Goal: Find specific page/section: Find specific page/section

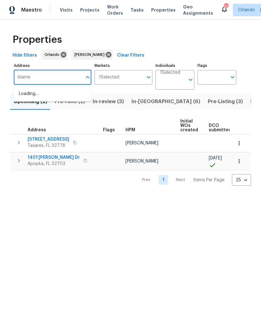
type input "blarney"
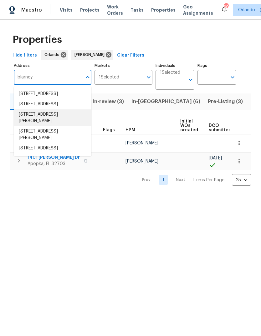
click at [26, 126] on li "3614 Blarney Dr Orlando FL 32808" at bounding box center [53, 117] width 78 height 17
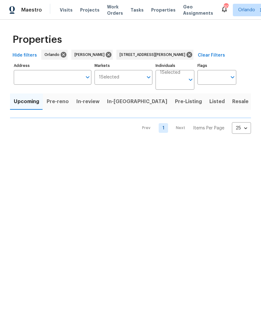
type input "3614 Blarney Dr Orlando FL 32808"
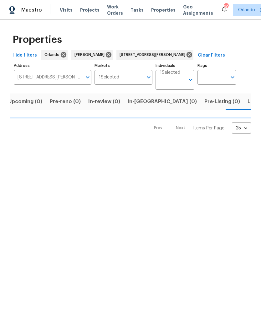
scroll to position [0, 10]
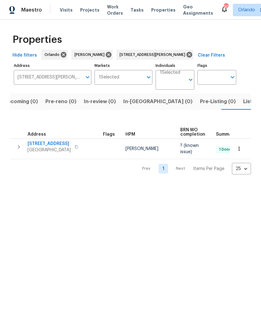
click at [37, 141] on span "[STREET_ADDRESS]" at bounding box center [49, 144] width 43 height 6
click at [242, 147] on icon "button" at bounding box center [239, 149] width 6 height 6
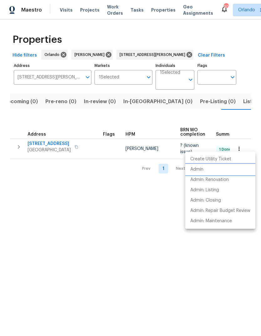
click at [213, 169] on li "Admin" at bounding box center [220, 169] width 70 height 10
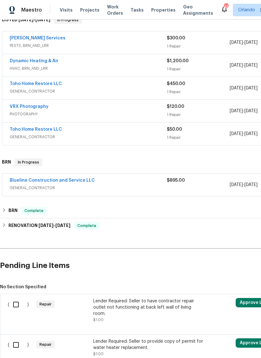
scroll to position [109, 0]
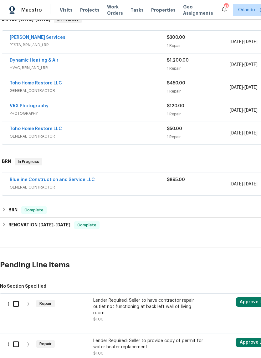
click at [27, 181] on link "Blueline Construction and Service LLC" at bounding box center [52, 180] width 85 height 4
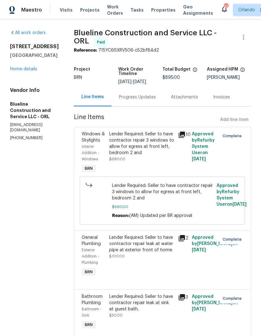
click at [23, 67] on link "Home details" at bounding box center [23, 69] width 27 height 4
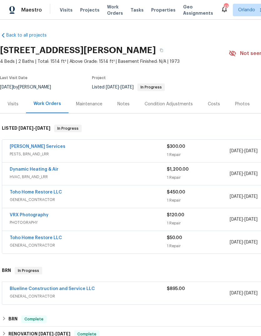
click at [30, 287] on link "Blueline Construction and Service LLC" at bounding box center [52, 289] width 85 height 4
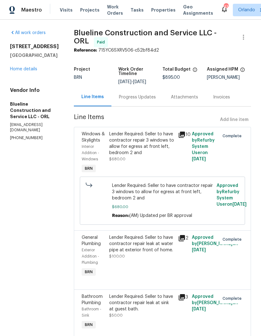
click at [23, 67] on link "Home details" at bounding box center [23, 69] width 27 height 4
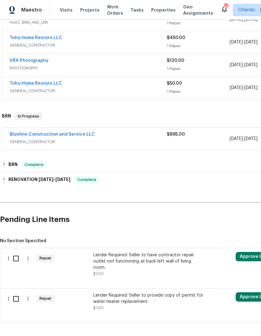
scroll to position [154, 0]
